Goal: Task Accomplishment & Management: Use online tool/utility

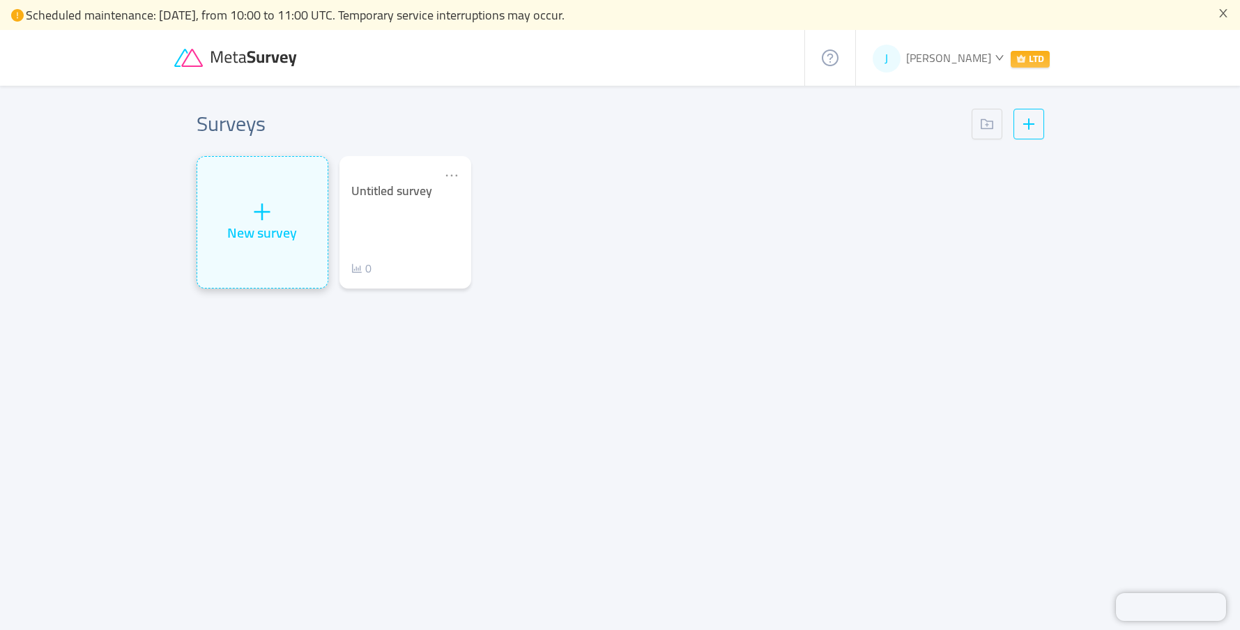
click at [275, 208] on div "New survey" at bounding box center [262, 222] width 130 height 131
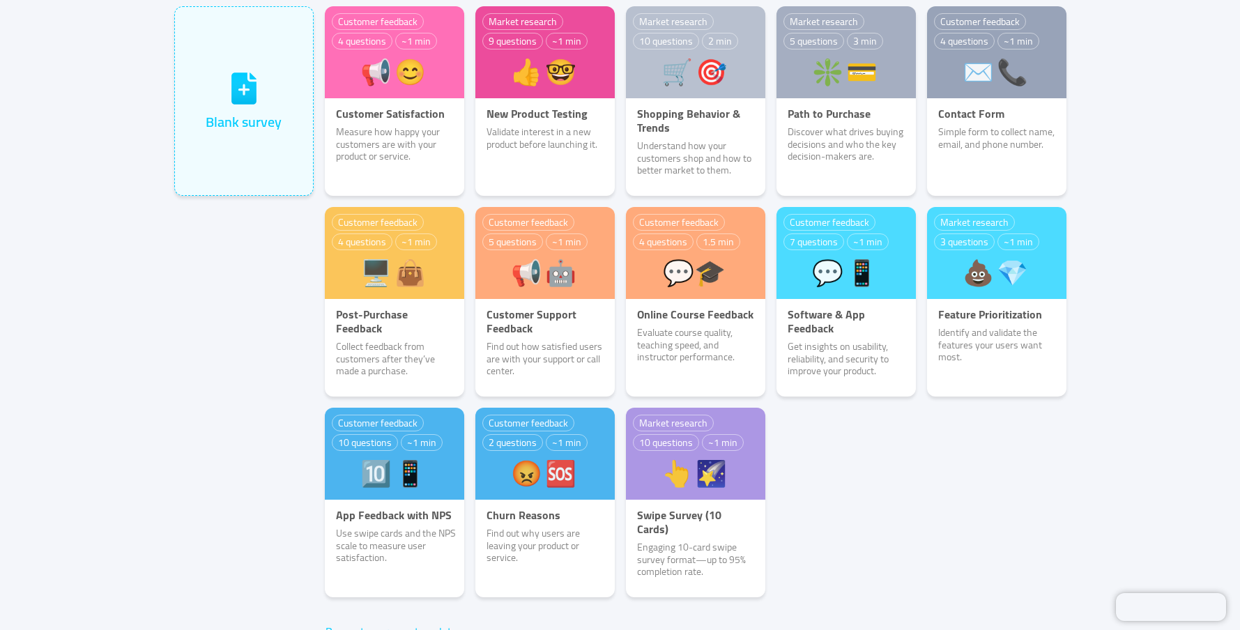
scroll to position [102, 0]
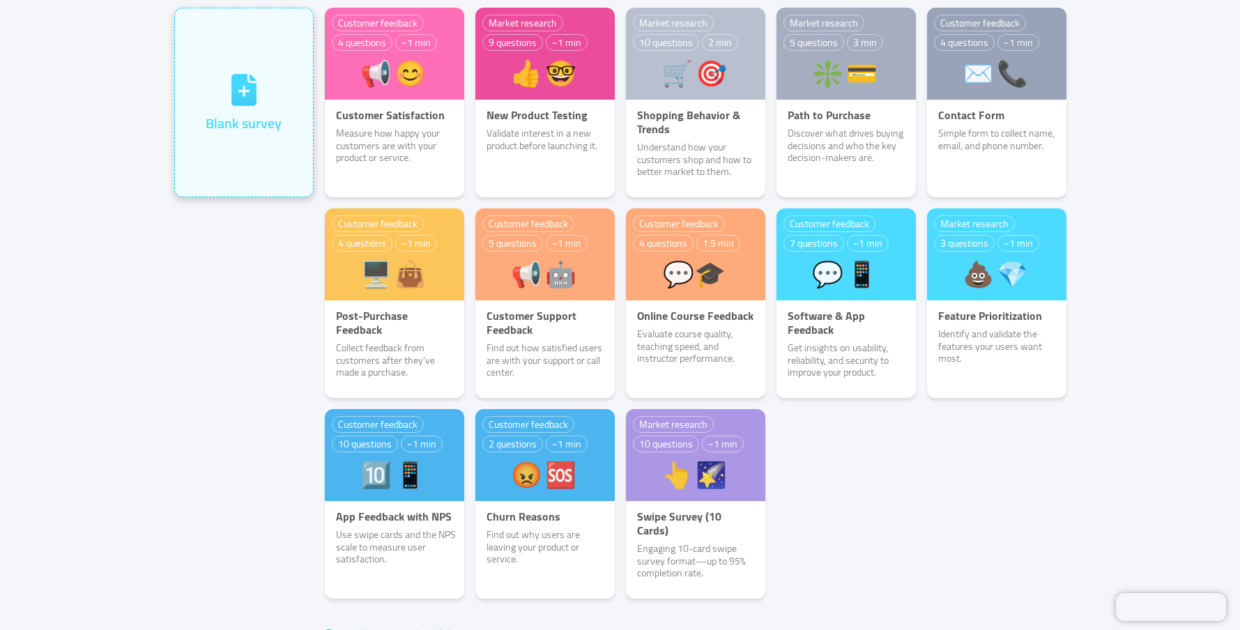
click at [208, 103] on div "Blank survey" at bounding box center [244, 103] width 76 height 62
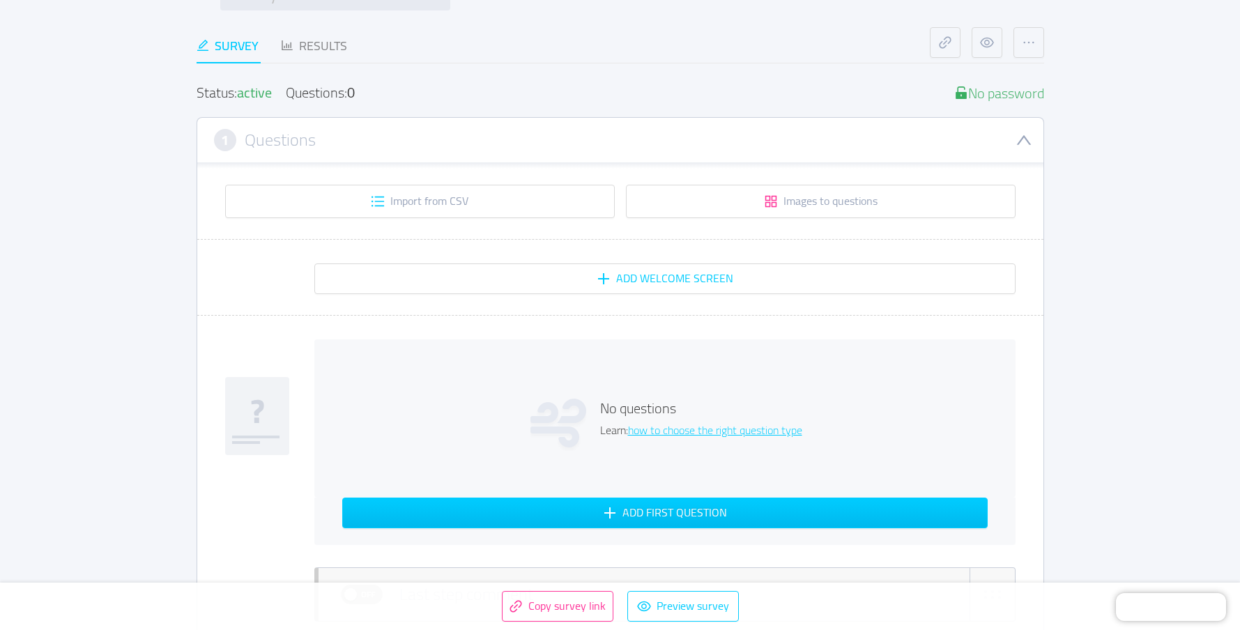
scroll to position [134, 0]
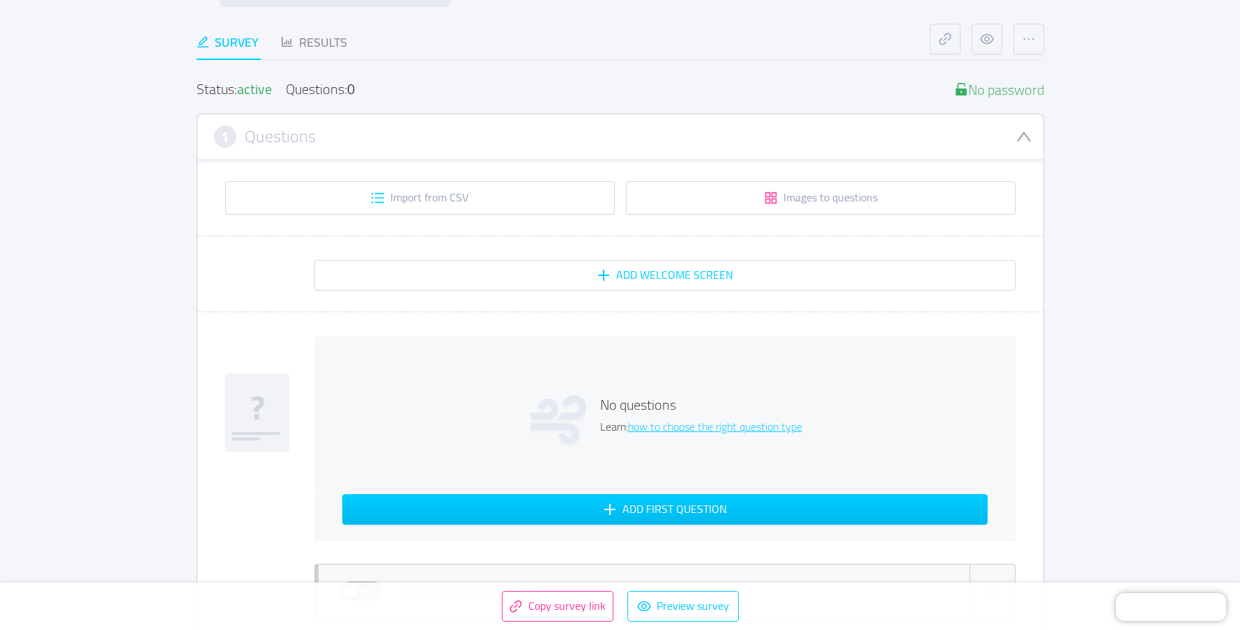
click at [447, 393] on div "No questions Learn: how to choose the right question type" at bounding box center [664, 415] width 701 height 158
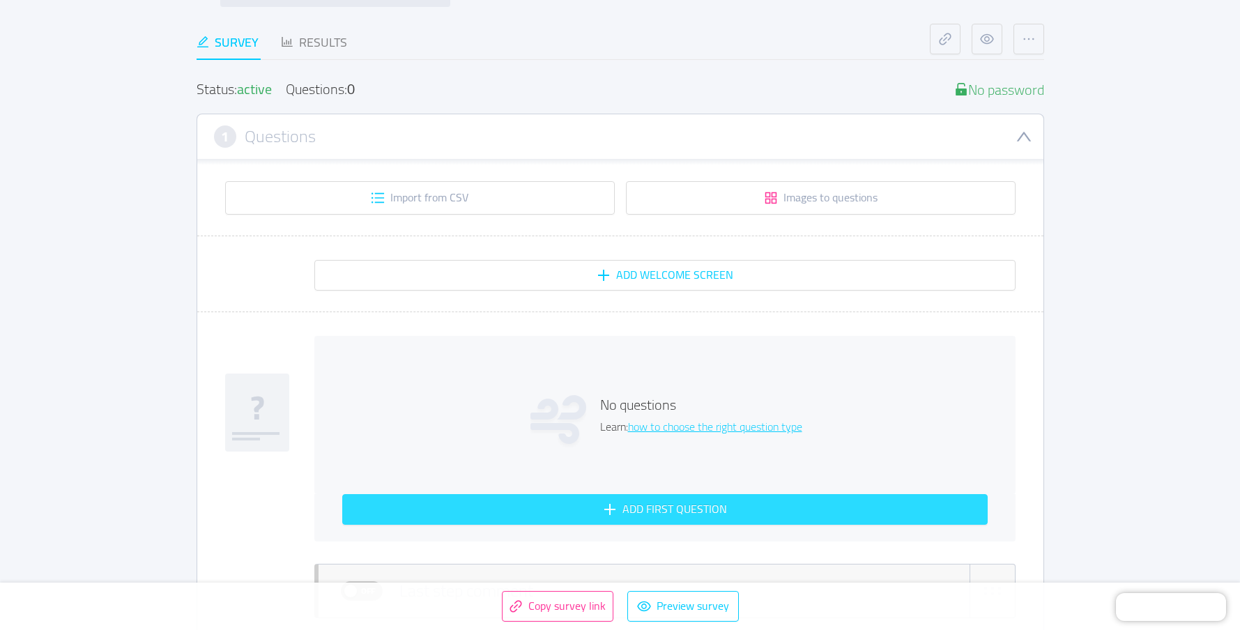
click at [459, 505] on button "Add first question" at bounding box center [665, 509] width 646 height 31
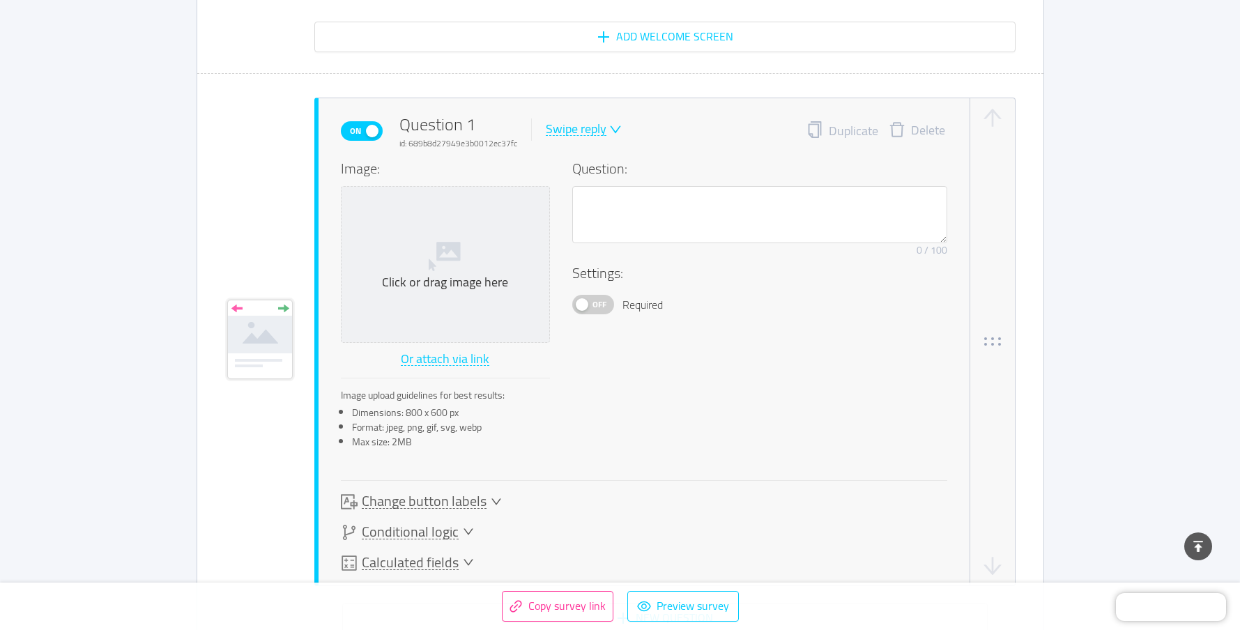
scroll to position [371, 0]
click at [644, 231] on textarea at bounding box center [759, 216] width 375 height 57
paste textarea "It's Friday night. You're thinking about the weekend ahead. What's your vibe?"
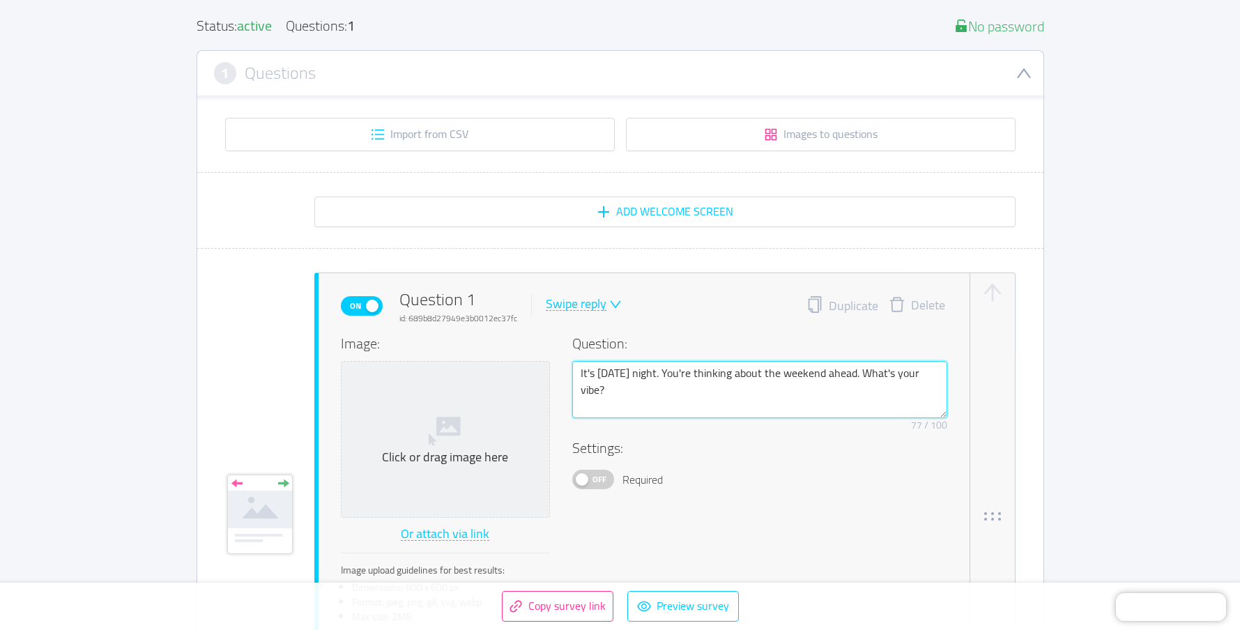
scroll to position [180, 0]
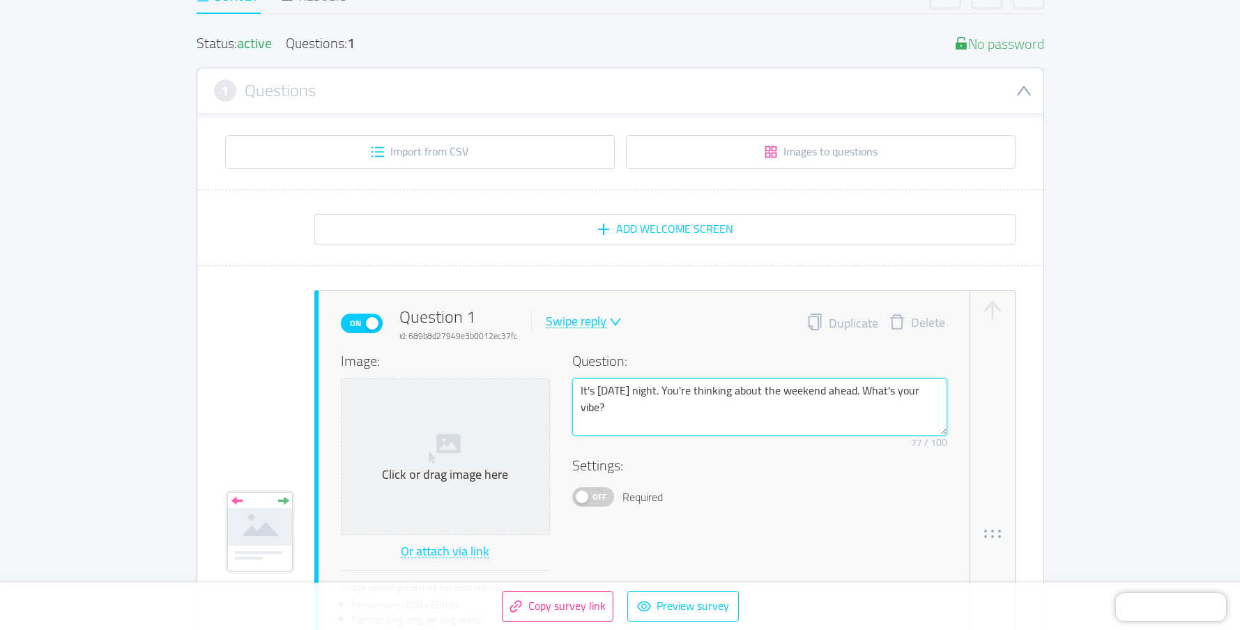
type textarea "It's Friday night. You're thinking about the weekend ahead. What's your vibe?"
click at [713, 496] on div "Off Required" at bounding box center [759, 497] width 375 height 20
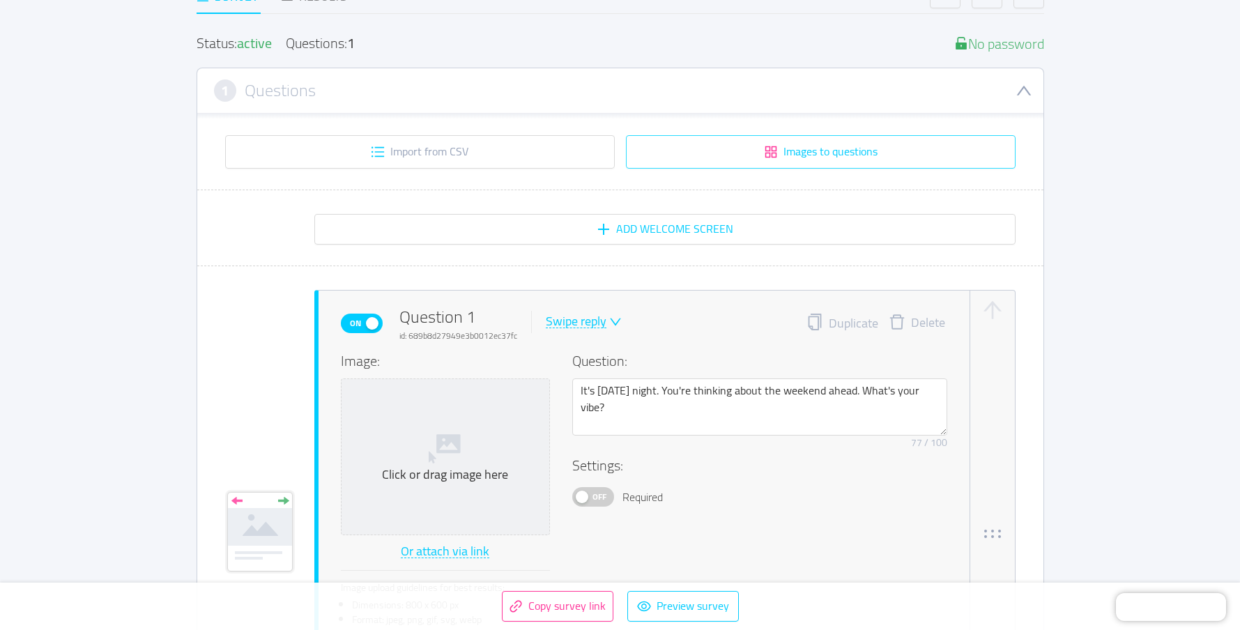
click at [749, 143] on button "Images to questions" at bounding box center [821, 151] width 390 height 33
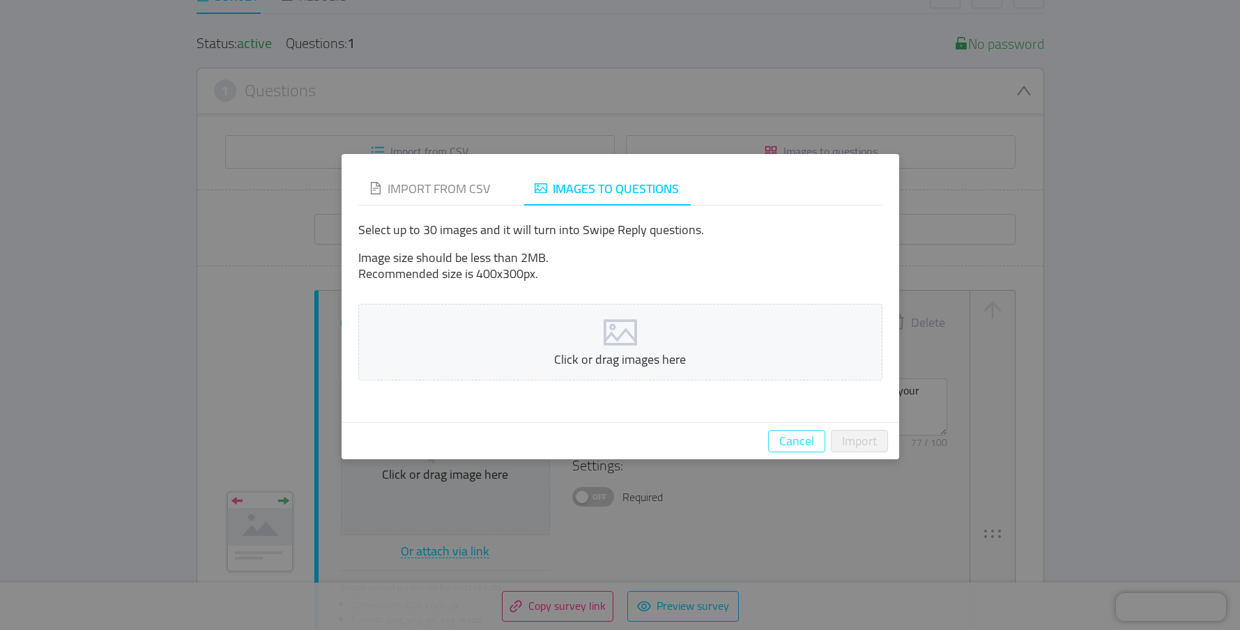
click at [795, 446] on button "Cancel" at bounding box center [796, 441] width 57 height 22
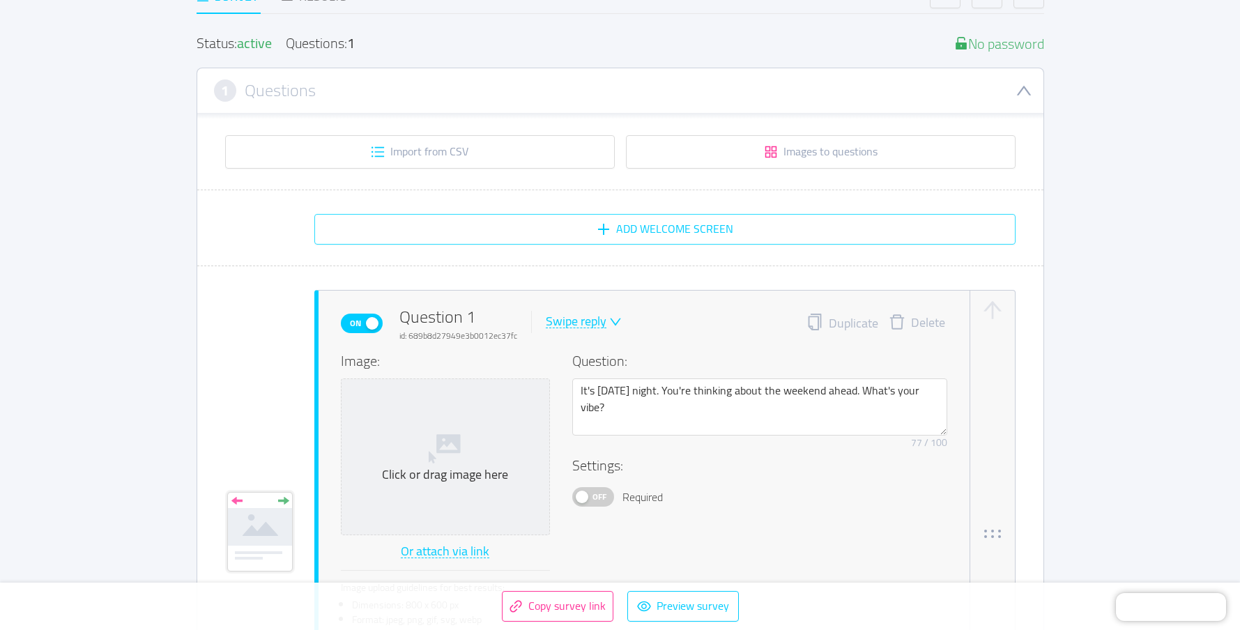
click at [651, 225] on button "Add Welcome screen" at bounding box center [664, 229] width 701 height 31
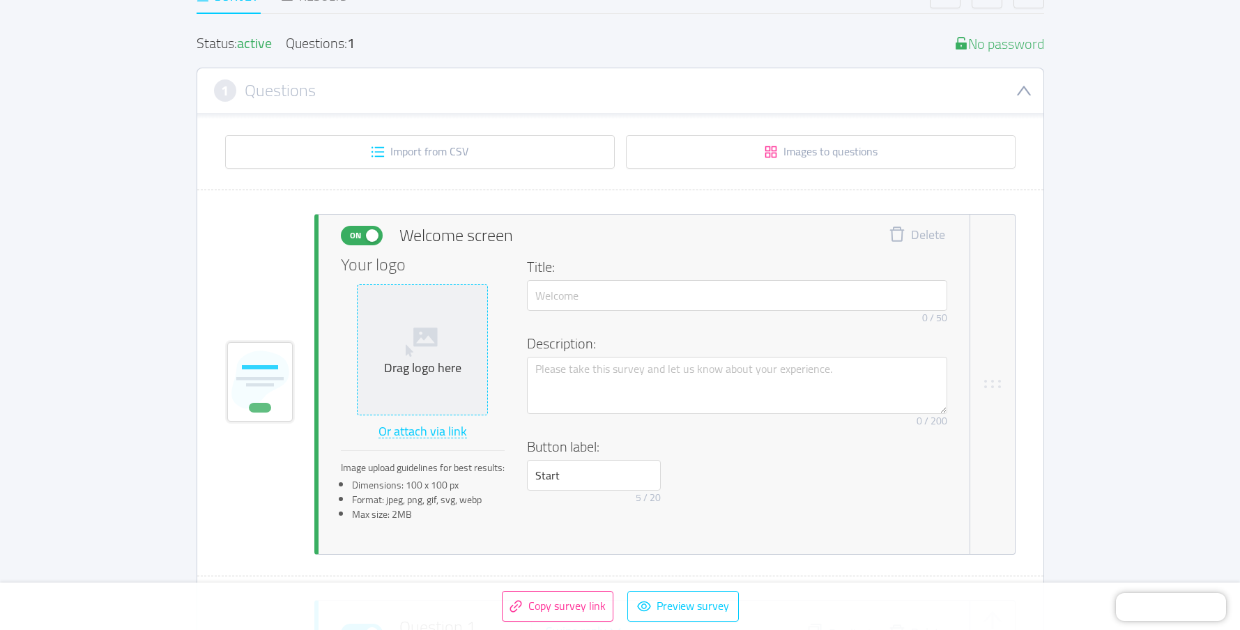
click at [411, 365] on div "Drag logo here" at bounding box center [422, 368] width 119 height 16
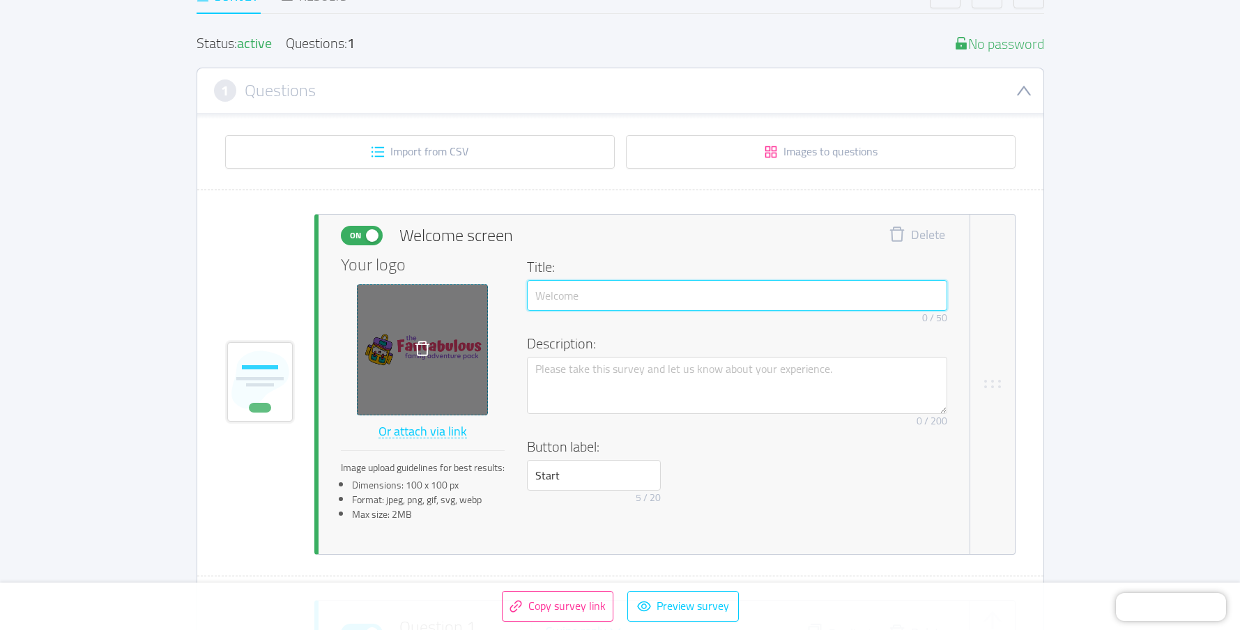
click at [575, 295] on input "text" at bounding box center [737, 295] width 420 height 31
type input "Hello Fantabulous Family member,"
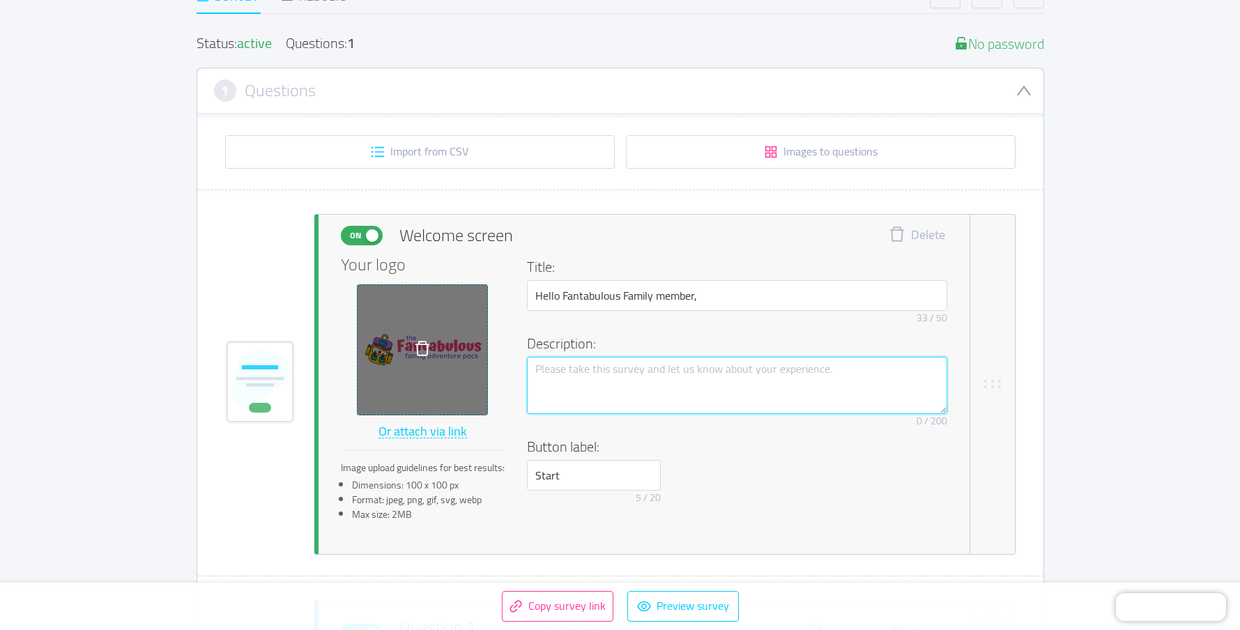
click at [559, 393] on textarea at bounding box center [737, 385] width 420 height 57
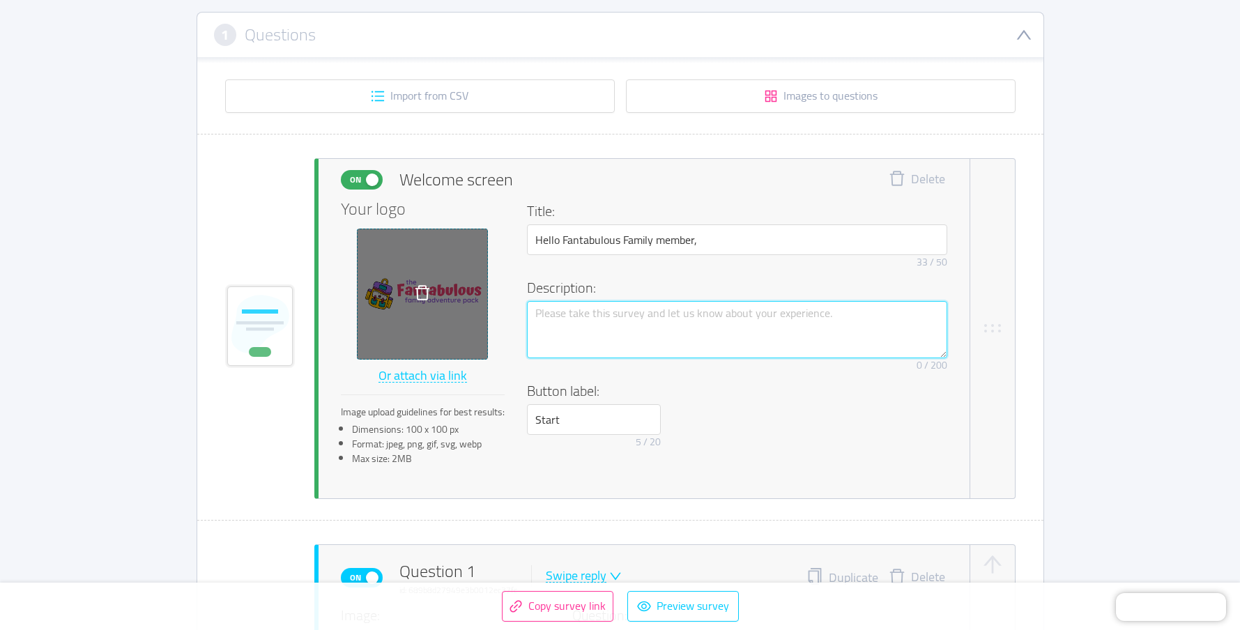
scroll to position [237, 0]
paste textarea "We all want to have fun and create magical memories with our kids, but somethin…"
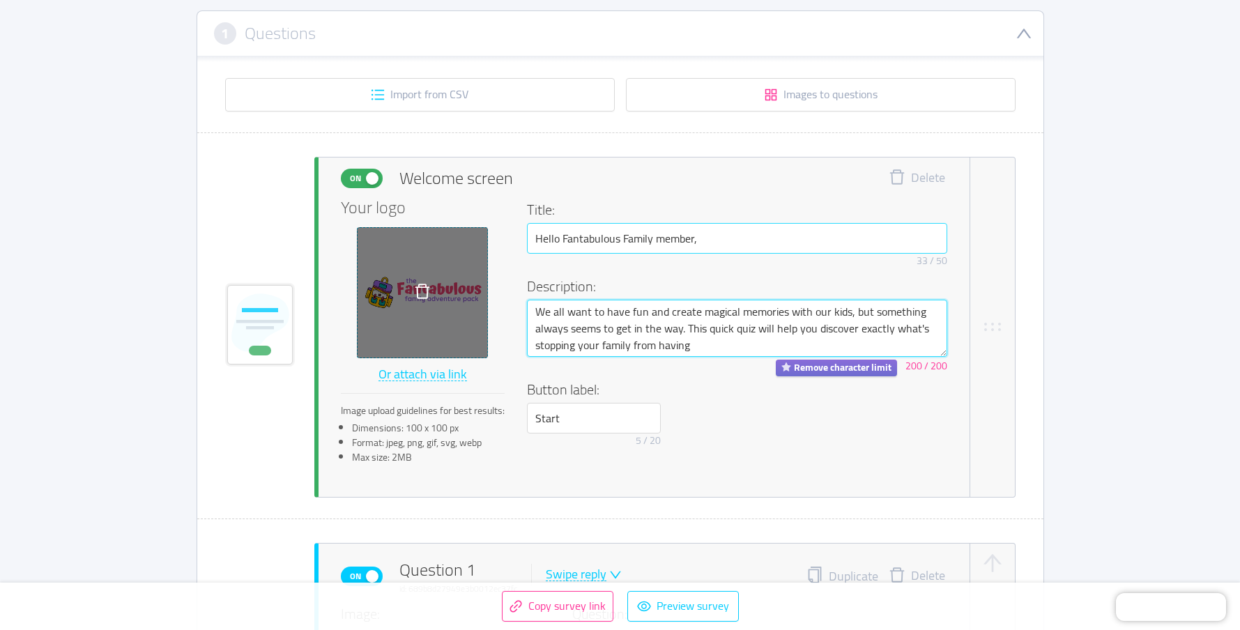
type textarea "We all want to have fun and create magical memories with our kids, but somethin…"
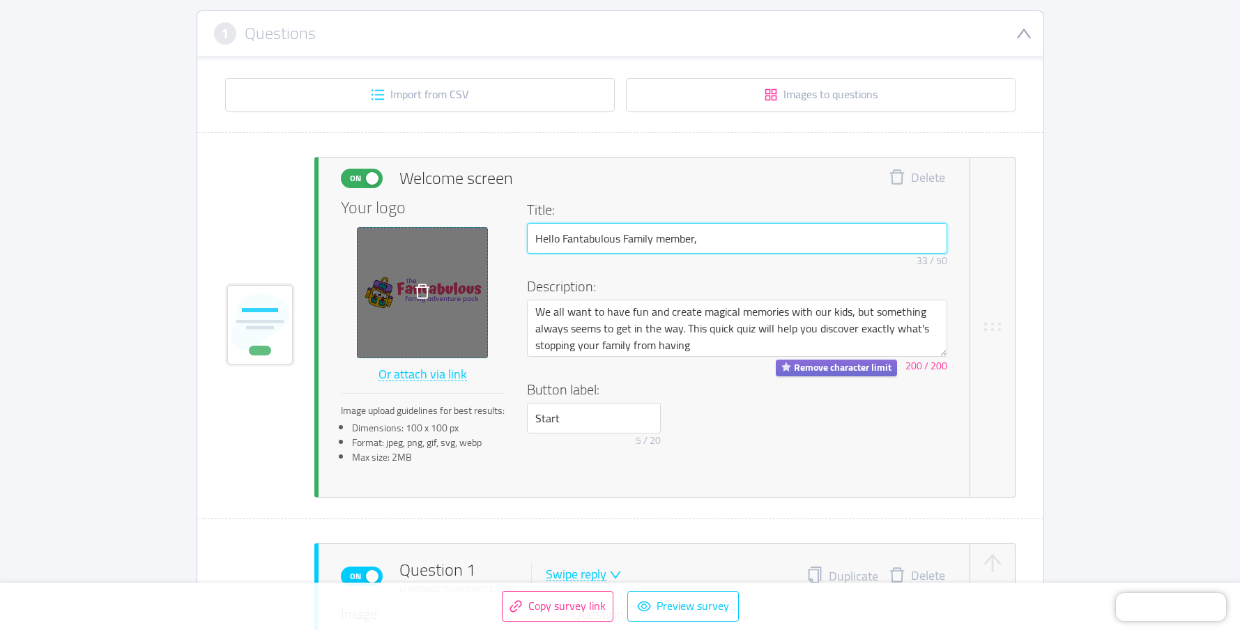
click at [564, 238] on input "Hello Fantabulous Family member," at bounding box center [737, 238] width 420 height 31
click at [700, 242] on input "Fantabulous Family member," at bounding box center [737, 238] width 420 height 31
drag, startPoint x: 679, startPoint y: 237, endPoint x: 487, endPoint y: 194, distance: 196.6
click at [487, 194] on div "On Welcome screen Delete Your logo Or attach via link Image upload guidelines f…" at bounding box center [656, 328] width 630 height 340
click at [651, 225] on input "Whats stopping you doin" at bounding box center [737, 238] width 420 height 31
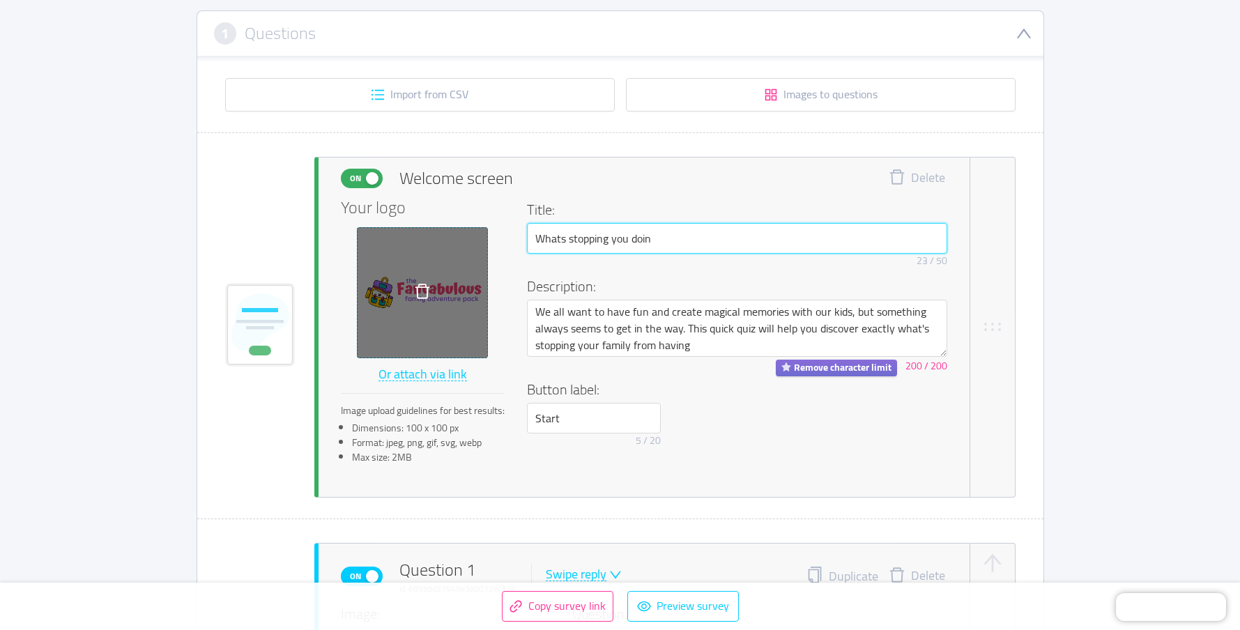
click at [652, 232] on input "Whats stopping you doin" at bounding box center [737, 238] width 420 height 31
type input "Whats stopping you doing more fun family stuff?"
click at [640, 488] on div "On Welcome screen Delete Your logo Or attach via link Image upload guidelines f…" at bounding box center [656, 328] width 630 height 340
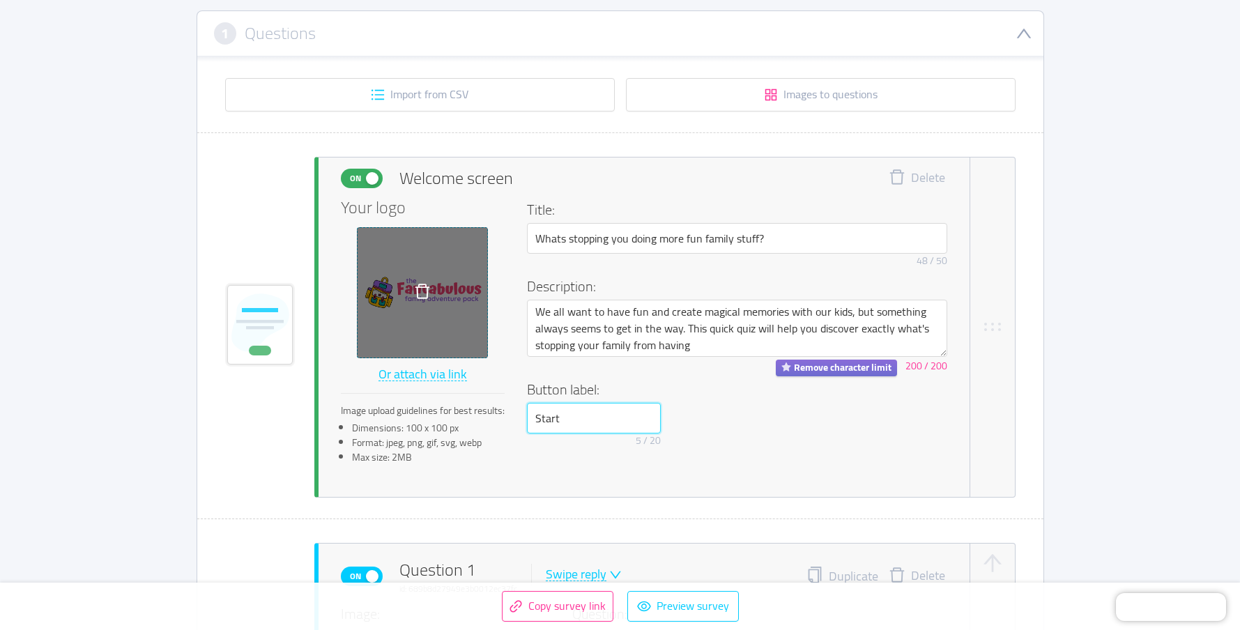
click at [595, 419] on input "Start" at bounding box center [594, 418] width 134 height 31
click at [623, 468] on div "Your logo Or attach via link Image upload guidelines for best results: Dimensio…" at bounding box center [644, 336] width 607 height 275
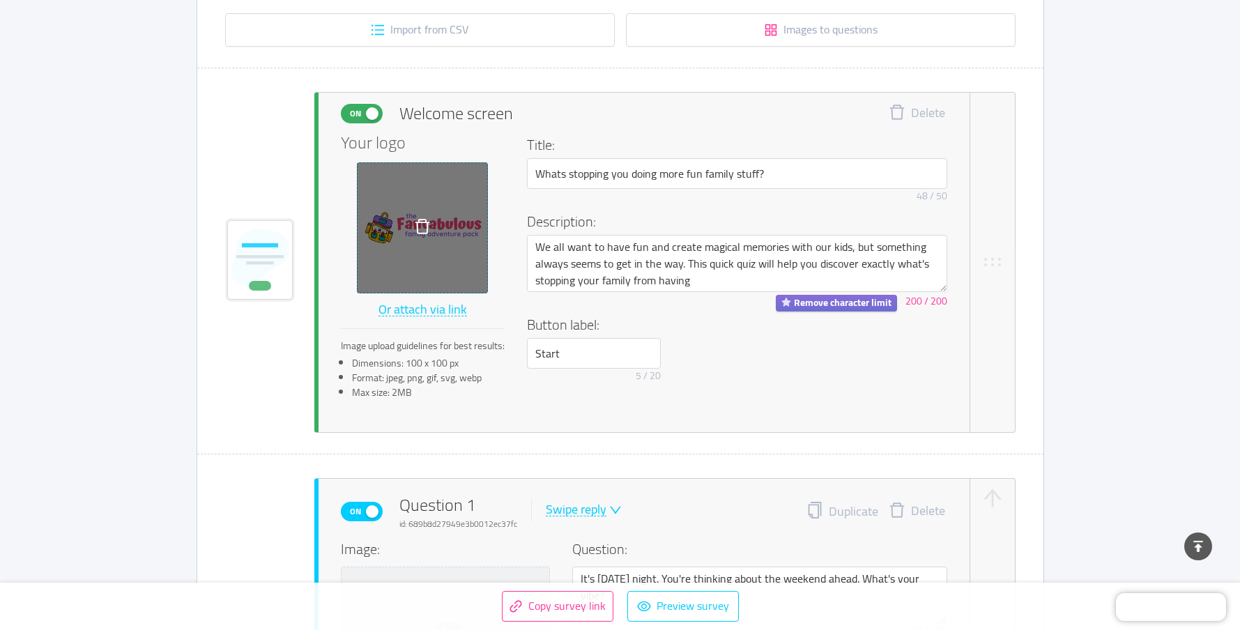
scroll to position [303, 0]
click at [791, 305] on icon "icon: star" at bounding box center [787, 302] width 10 height 10
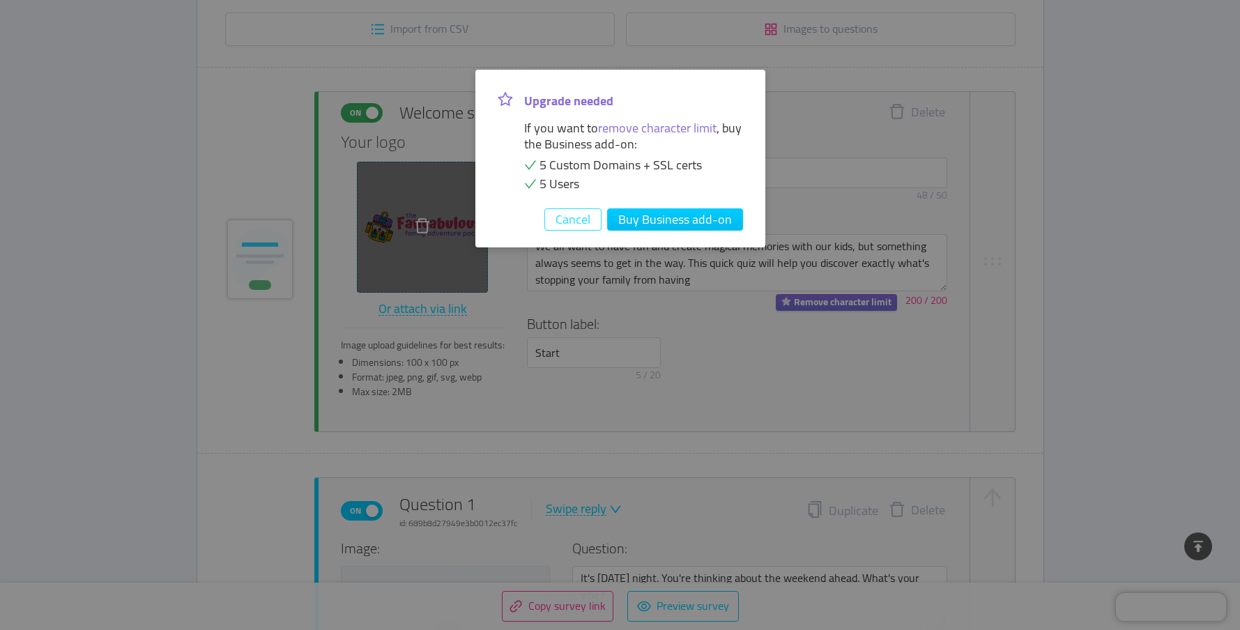
click at [574, 220] on button "Cancel" at bounding box center [573, 219] width 57 height 22
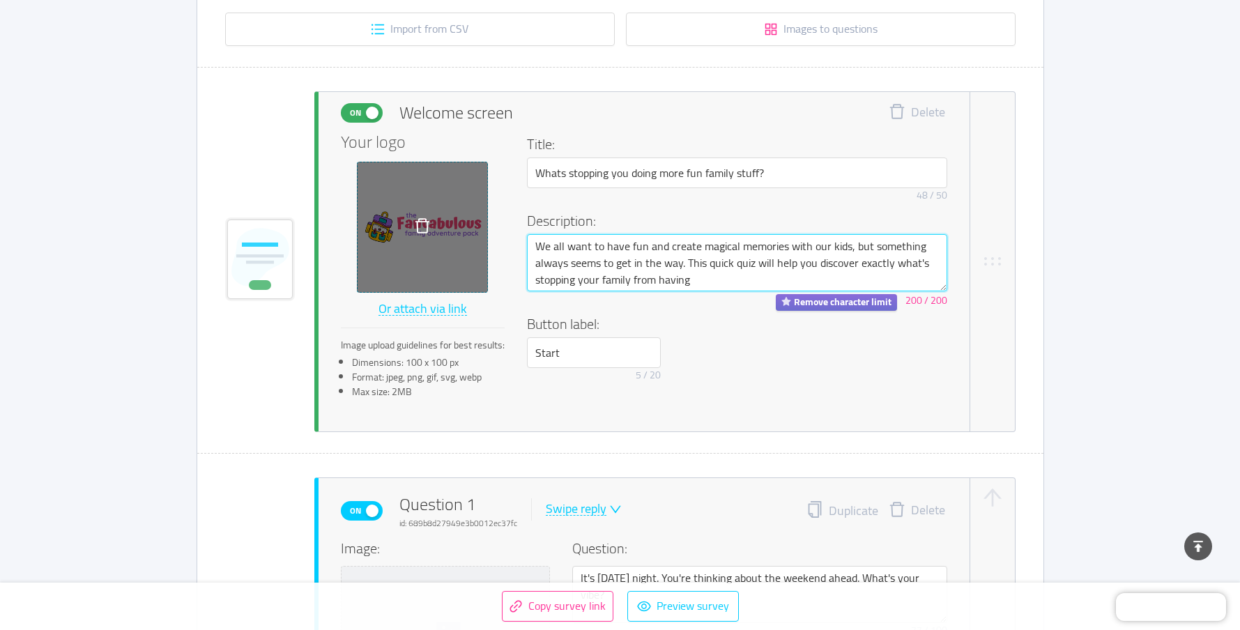
drag, startPoint x: 605, startPoint y: 246, endPoint x: 669, endPoint y: 243, distance: 63.5
click at [669, 243] on textarea "We all want to have fun and create magical memories with our kids, but somethin…" at bounding box center [737, 262] width 420 height 57
type textarea "We all want to create magical memories with our kids, but something always seem…"
drag, startPoint x: 621, startPoint y: 262, endPoint x: 635, endPoint y: 271, distance: 16.6
click at [635, 271] on textarea "We all want to create magical memories with our kids, but something always seem…" at bounding box center [737, 262] width 420 height 57
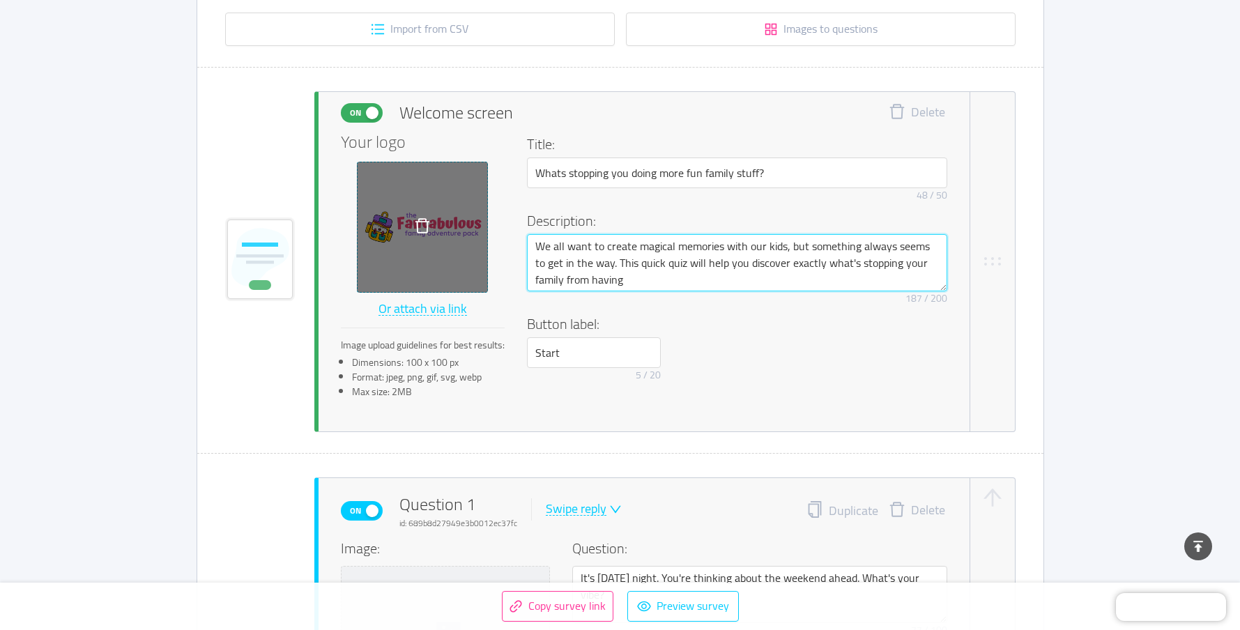
paste textarea "more adventur"
type textarea "We all want to create magical memories with our kids, but something always seem…"
click at [671, 265] on textarea "We all want to create magical memories with our kids, but something always seem…" at bounding box center [737, 262] width 420 height 57
type textarea "We all want to create magical memories with our kids, but something always seem…"
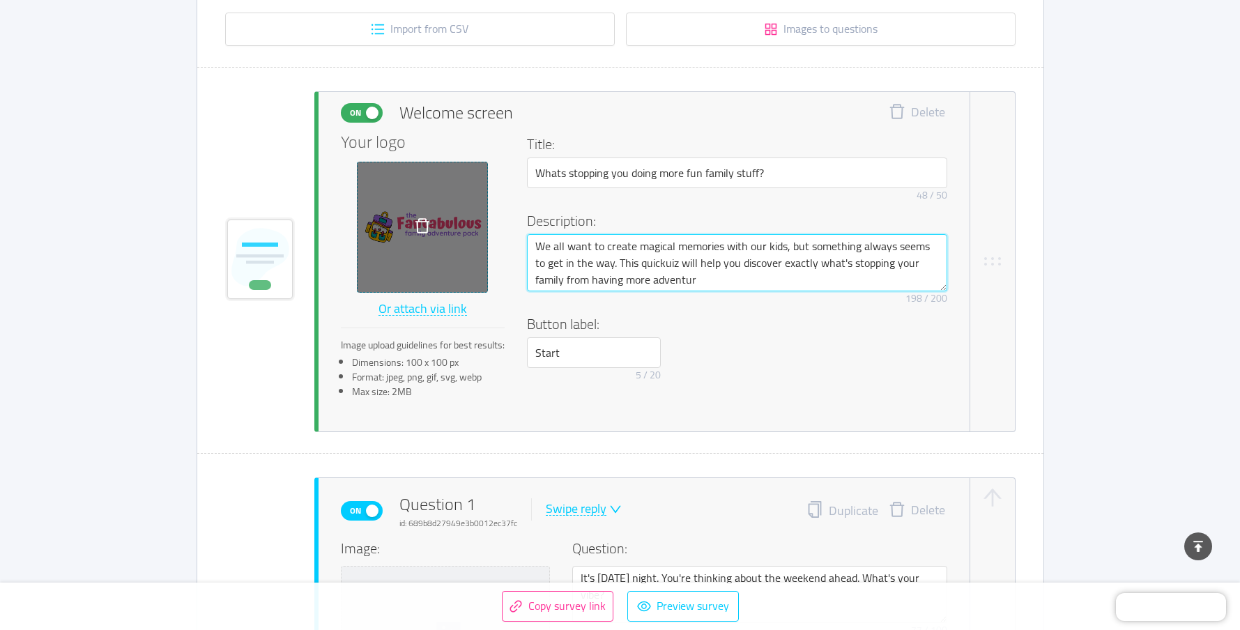
type textarea "We all want to create magical memories with our kids, but something always seem…"
click at [666, 284] on textarea "We all want to create magical memories with our kids, but something always seem…" at bounding box center [737, 262] width 420 height 57
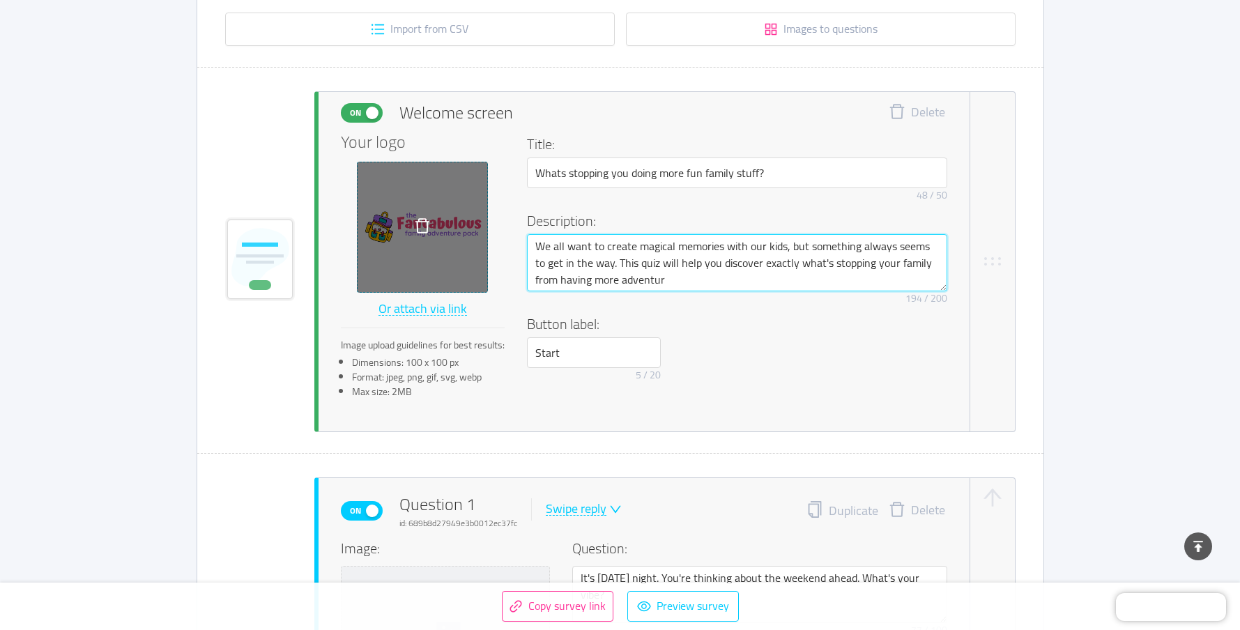
type textarea "We all want to create magical memories with our kids, but something always seem…"
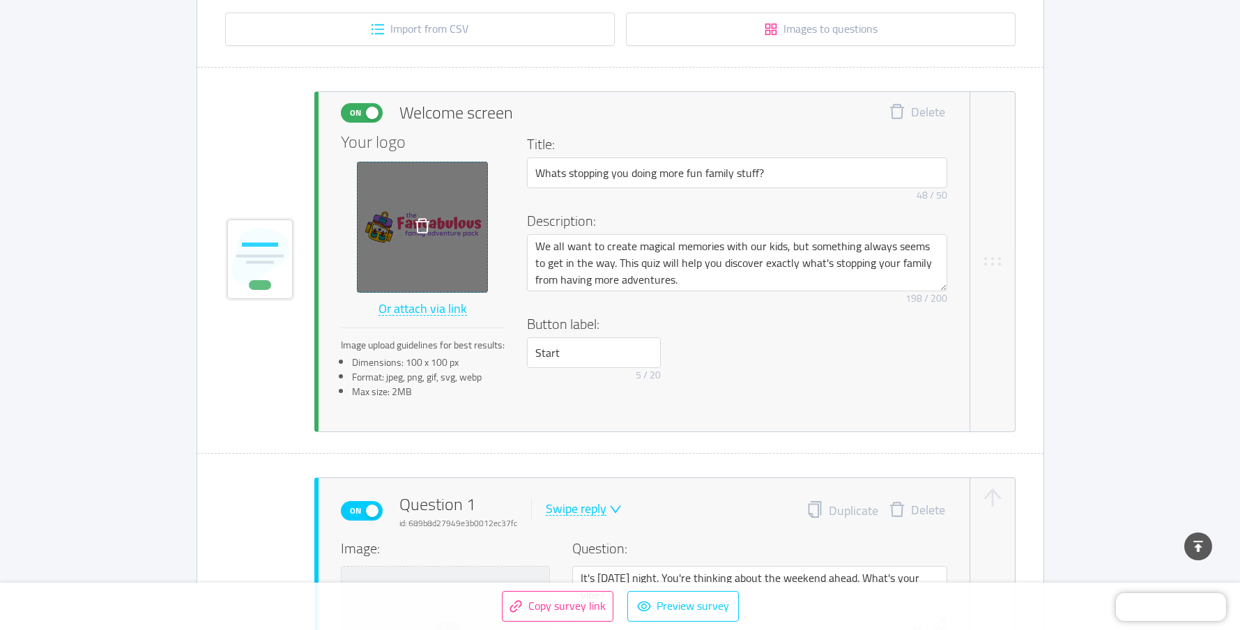
click at [682, 365] on div "Button label: Start 5 / 20" at bounding box center [737, 351] width 420 height 74
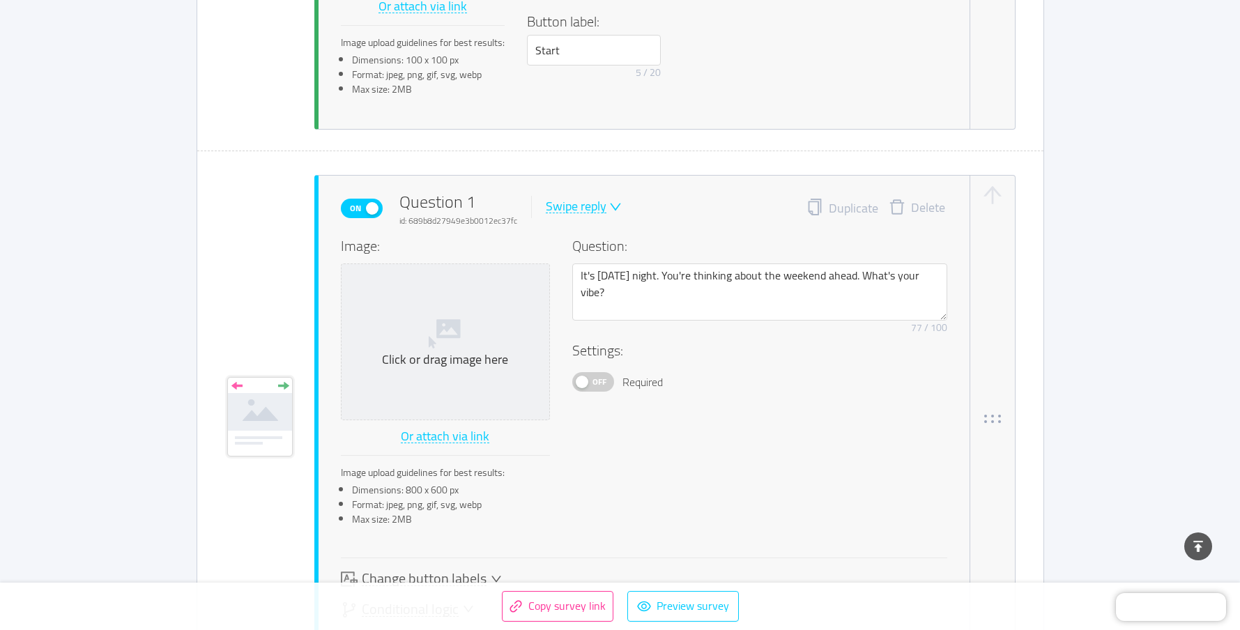
scroll to position [614, 0]
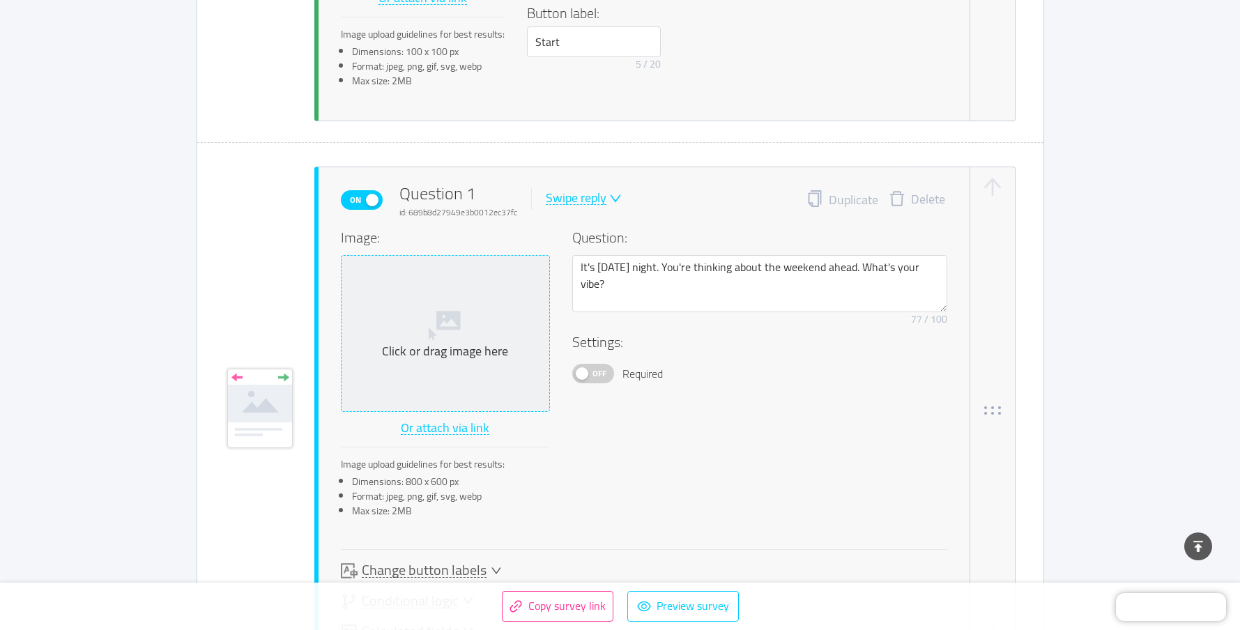
click at [459, 330] on icon at bounding box center [448, 320] width 24 height 19
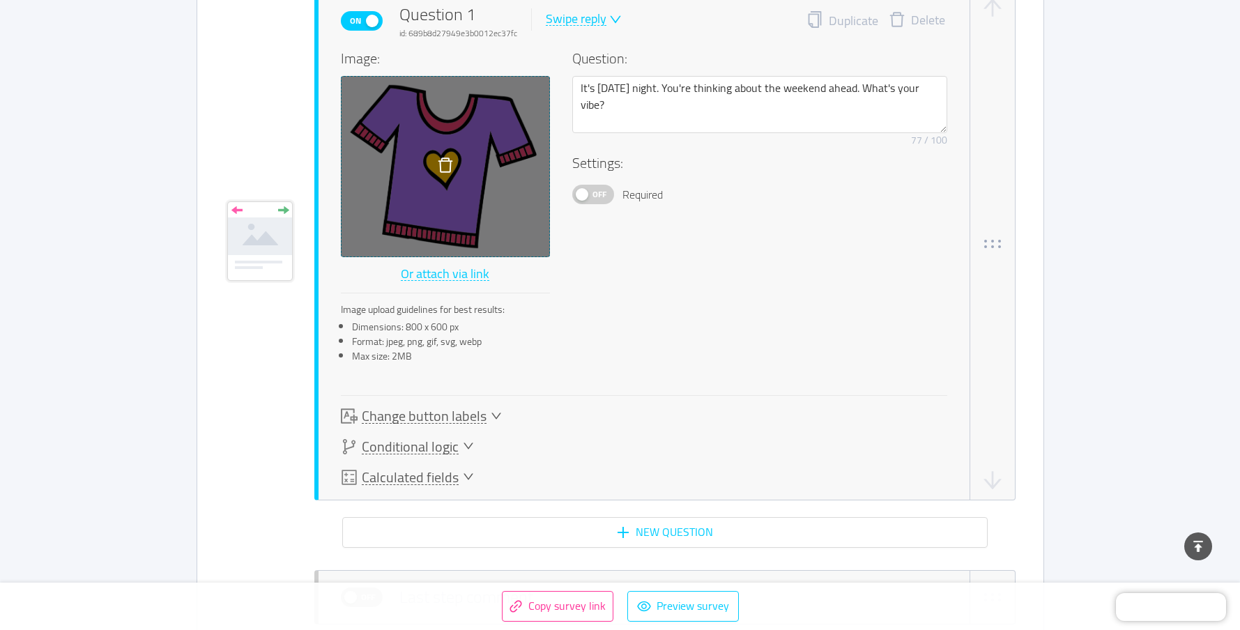
scroll to position [795, 0]
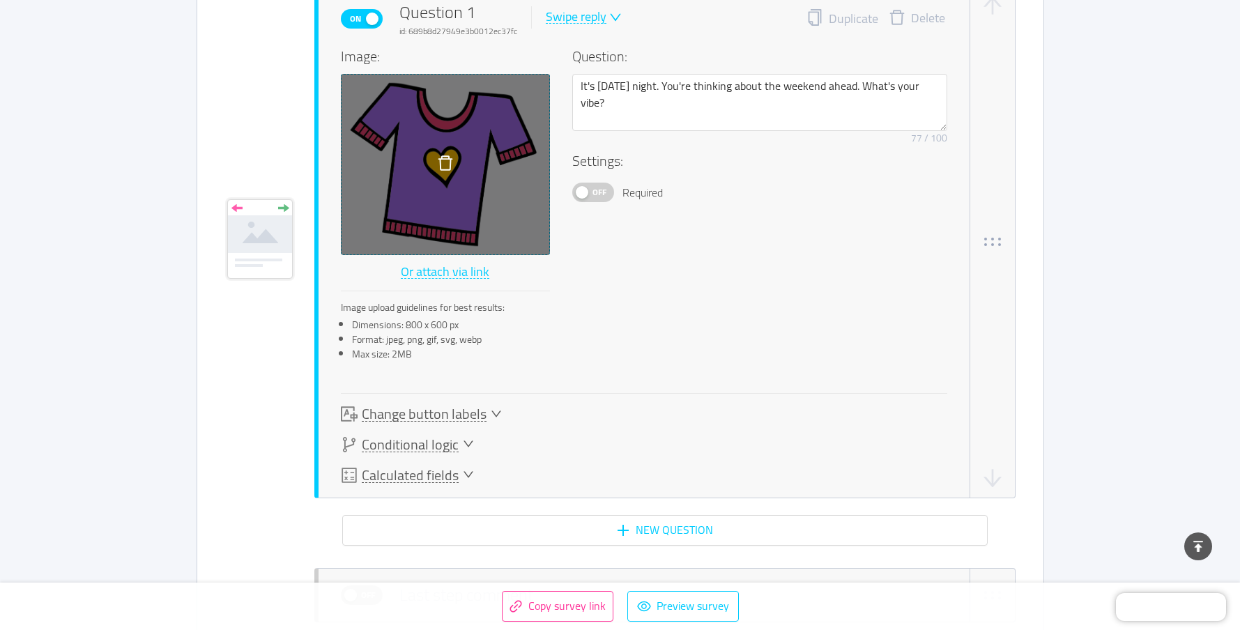
click at [447, 418] on span "Change button labels" at bounding box center [424, 414] width 125 height 15
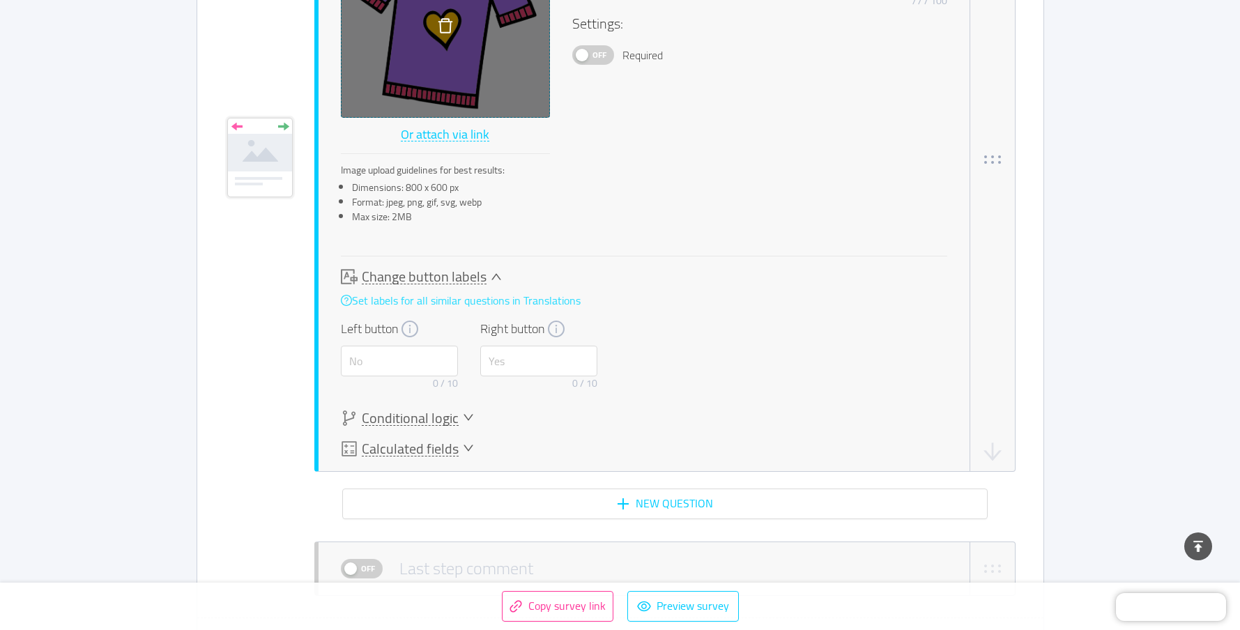
scroll to position [992, 0]
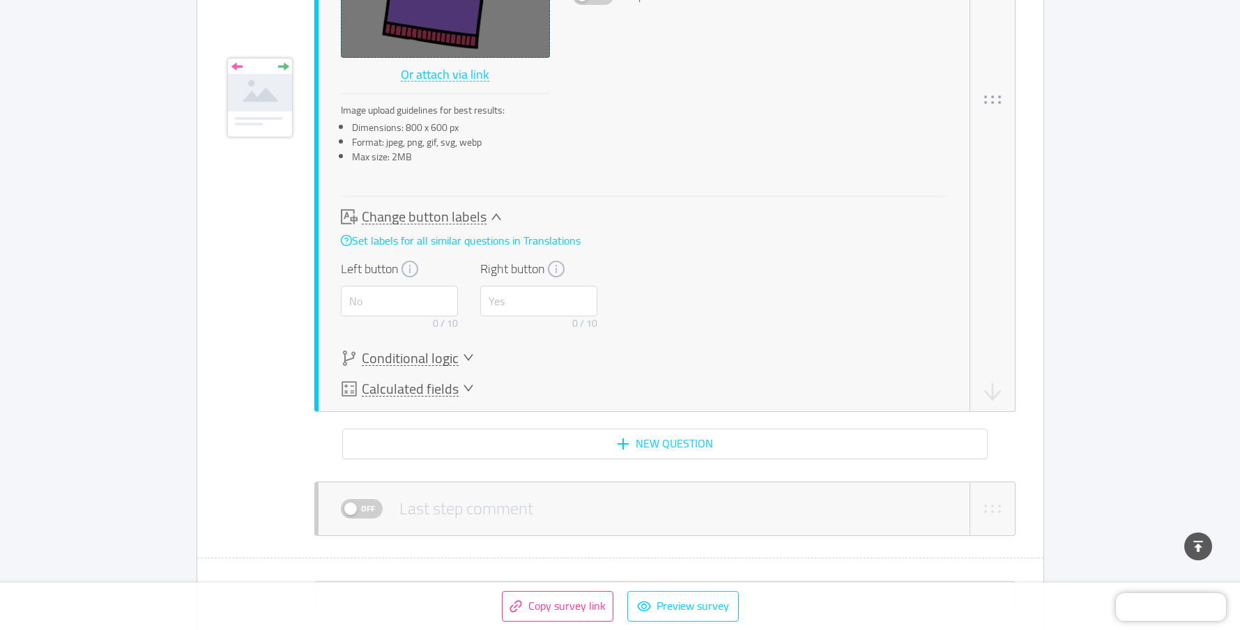
click at [386, 354] on span "Conditional logic" at bounding box center [410, 358] width 97 height 15
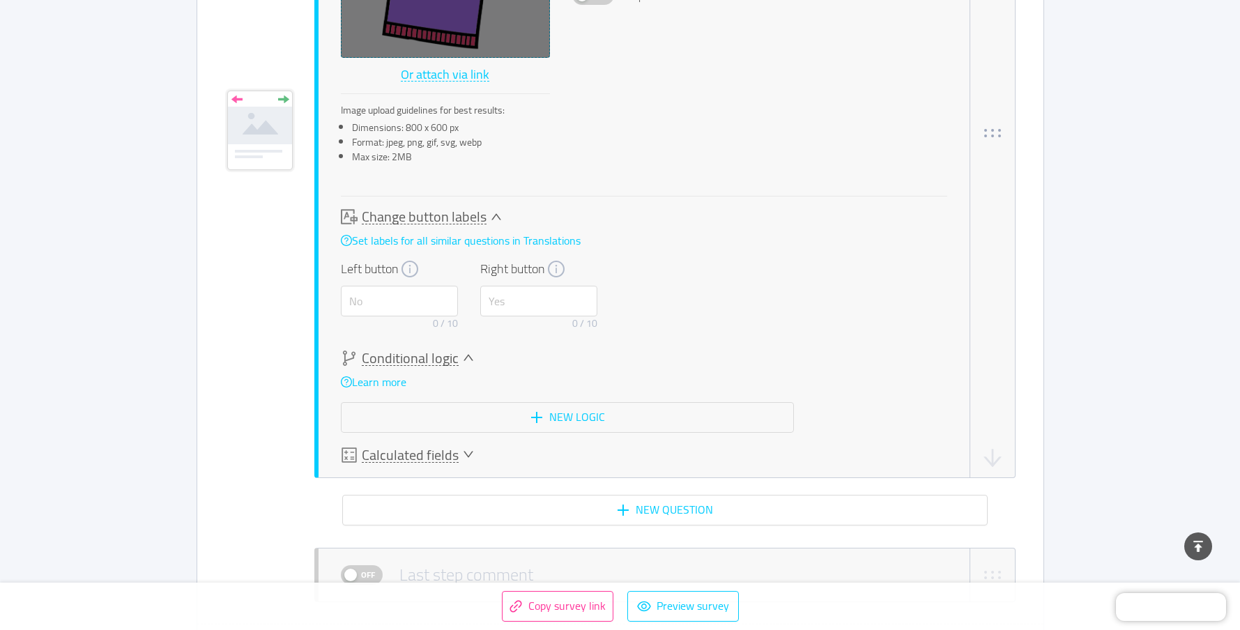
click at [407, 452] on span "Calculated fields" at bounding box center [410, 455] width 97 height 15
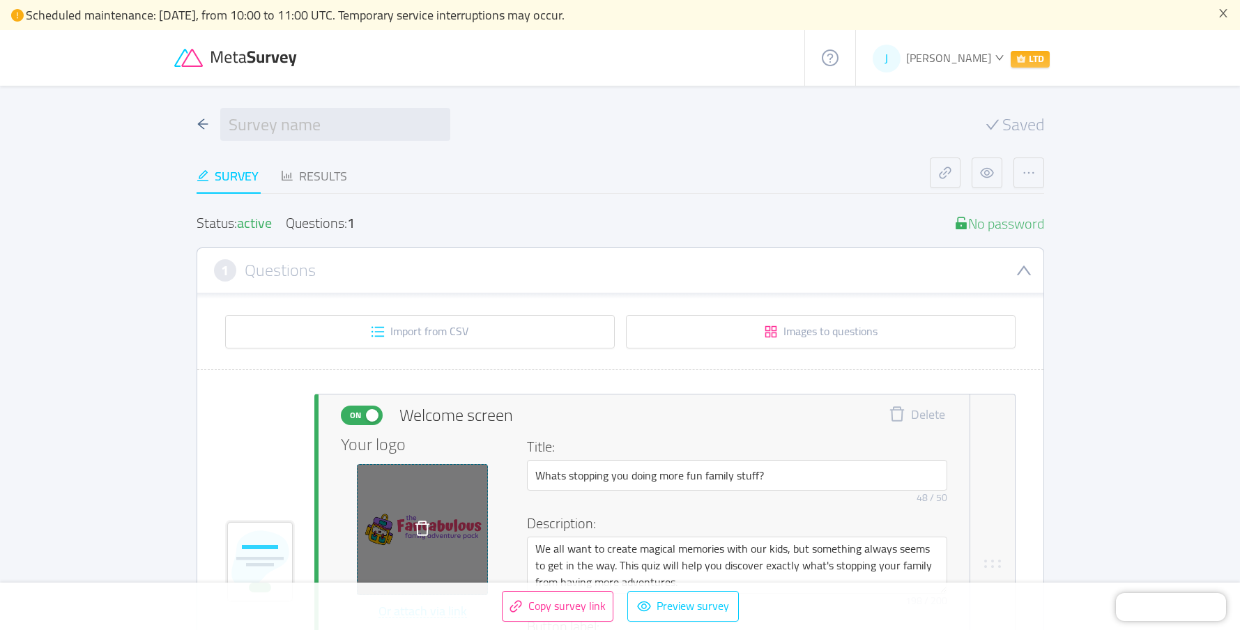
scroll to position [0, 0]
click at [997, 174] on button "button" at bounding box center [987, 173] width 31 height 31
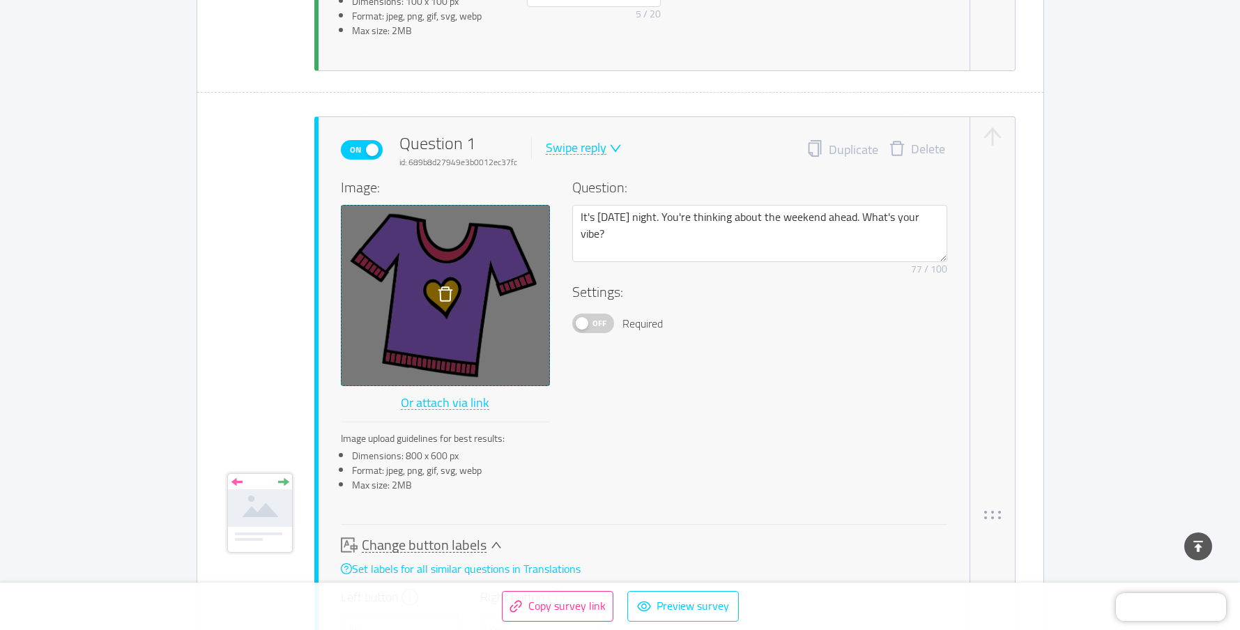
scroll to position [462, 0]
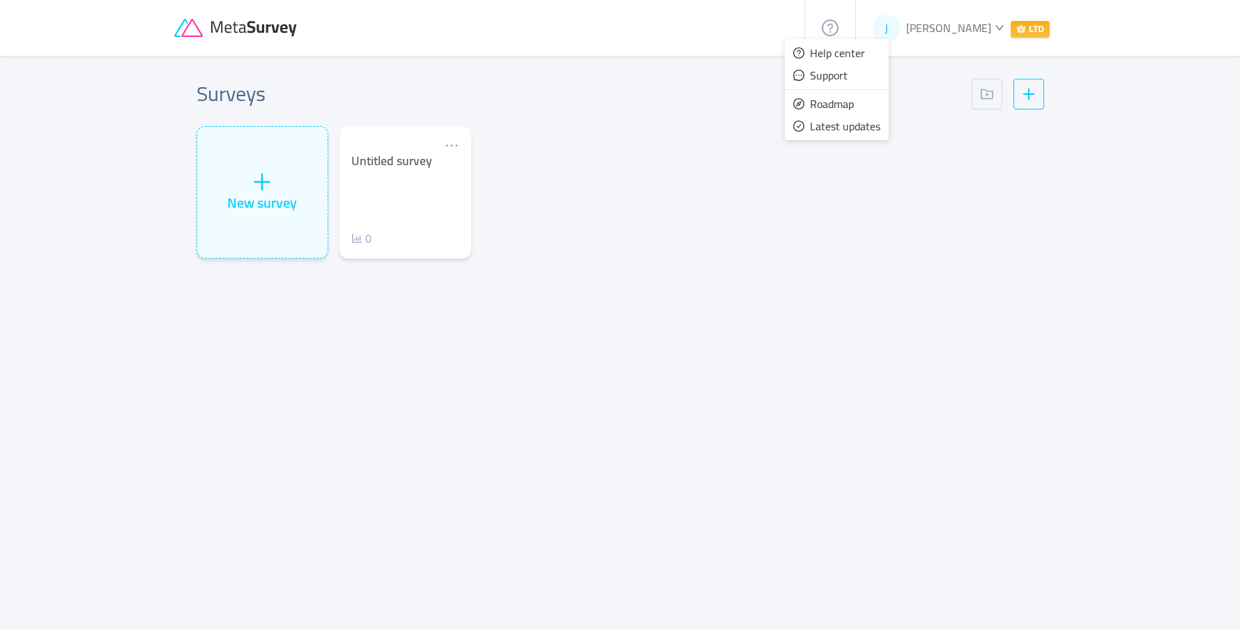
click at [807, 218] on div "New survey Untitled survey 0" at bounding box center [620, 198] width 859 height 144
